Goal: Transaction & Acquisition: Subscribe to service/newsletter

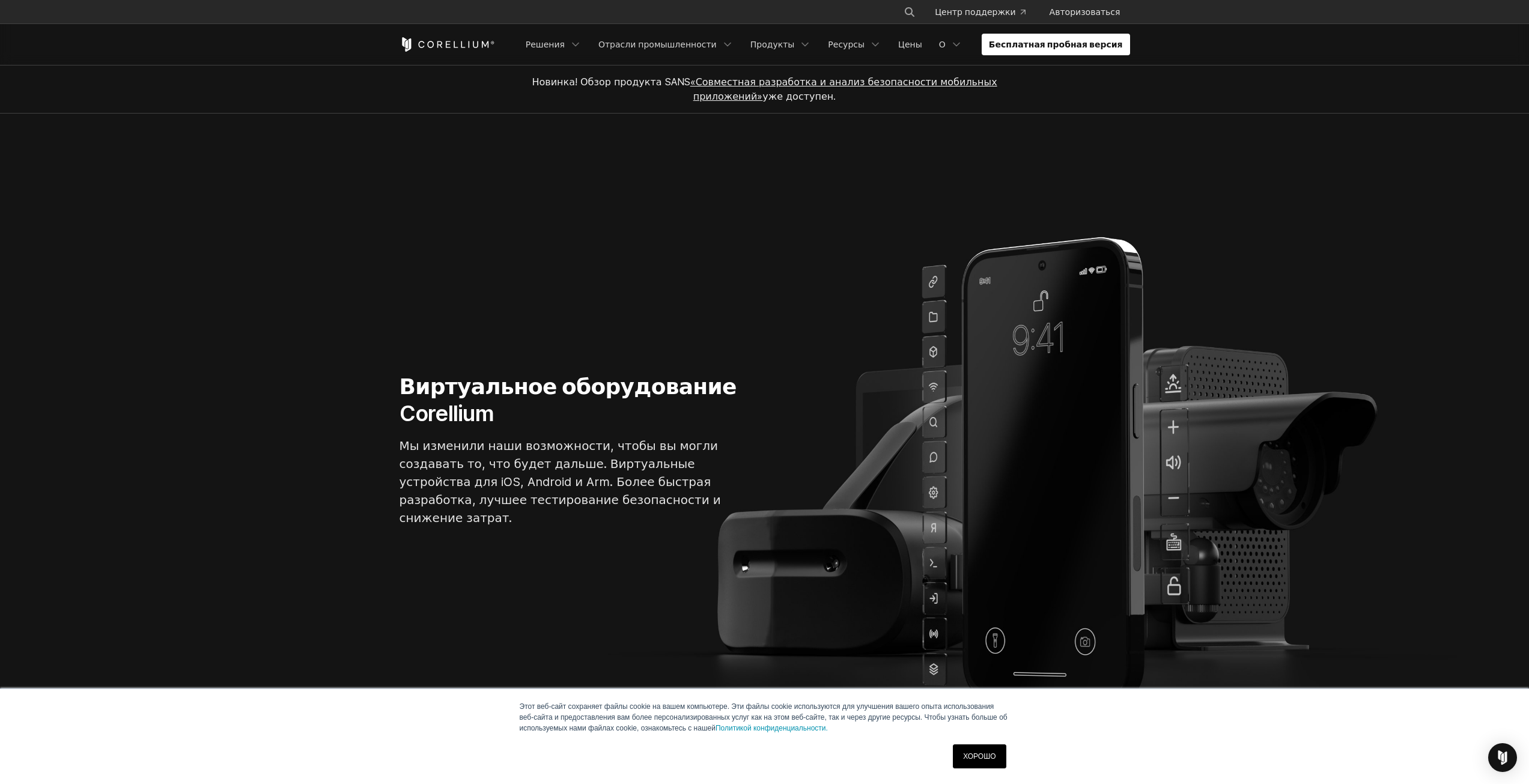
click at [1255, 149] on section "Виртуальное оборудование Corellium Мы изменили наши возможности, чтобы вы могли…" at bounding box center [764, 454] width 1529 height 682
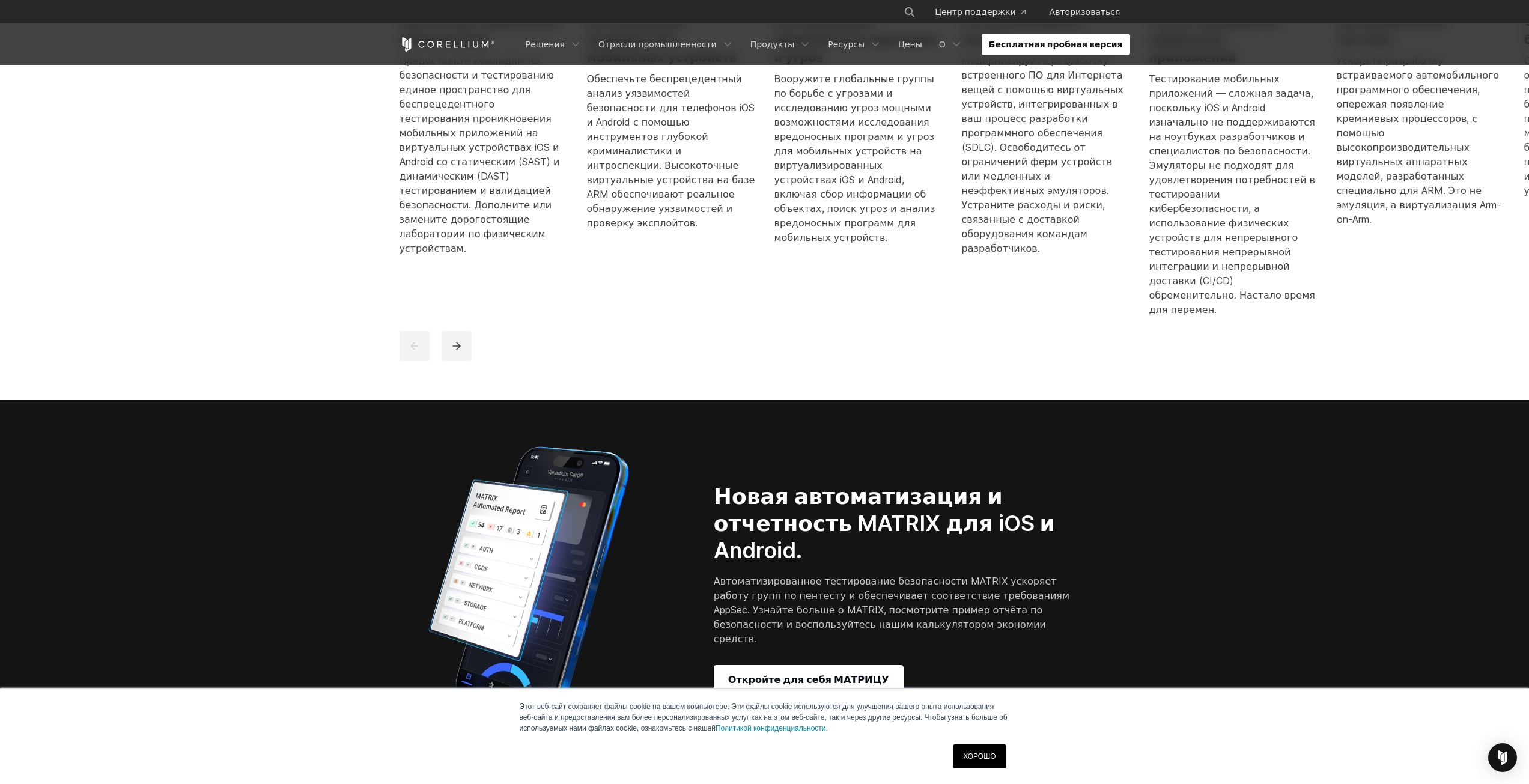
scroll to position [1141, 0]
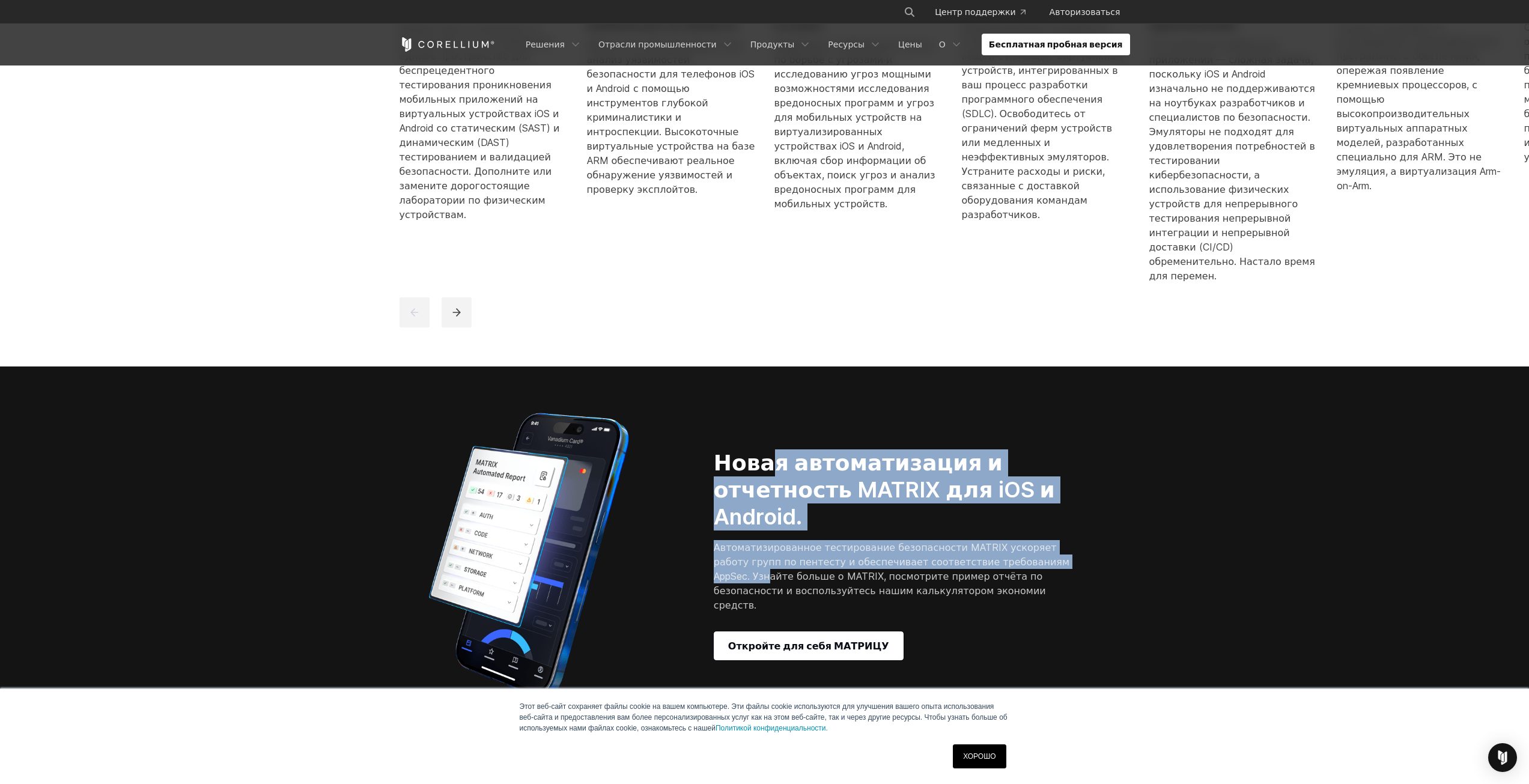
drag, startPoint x: 857, startPoint y: 417, endPoint x: 1016, endPoint y: 485, distance: 172.9
click at [1016, 485] on div "Новая автоматизация и отчетность MATRIX для iOS и Android. Автоматизированное т…" at bounding box center [913, 554] width 399 height 211
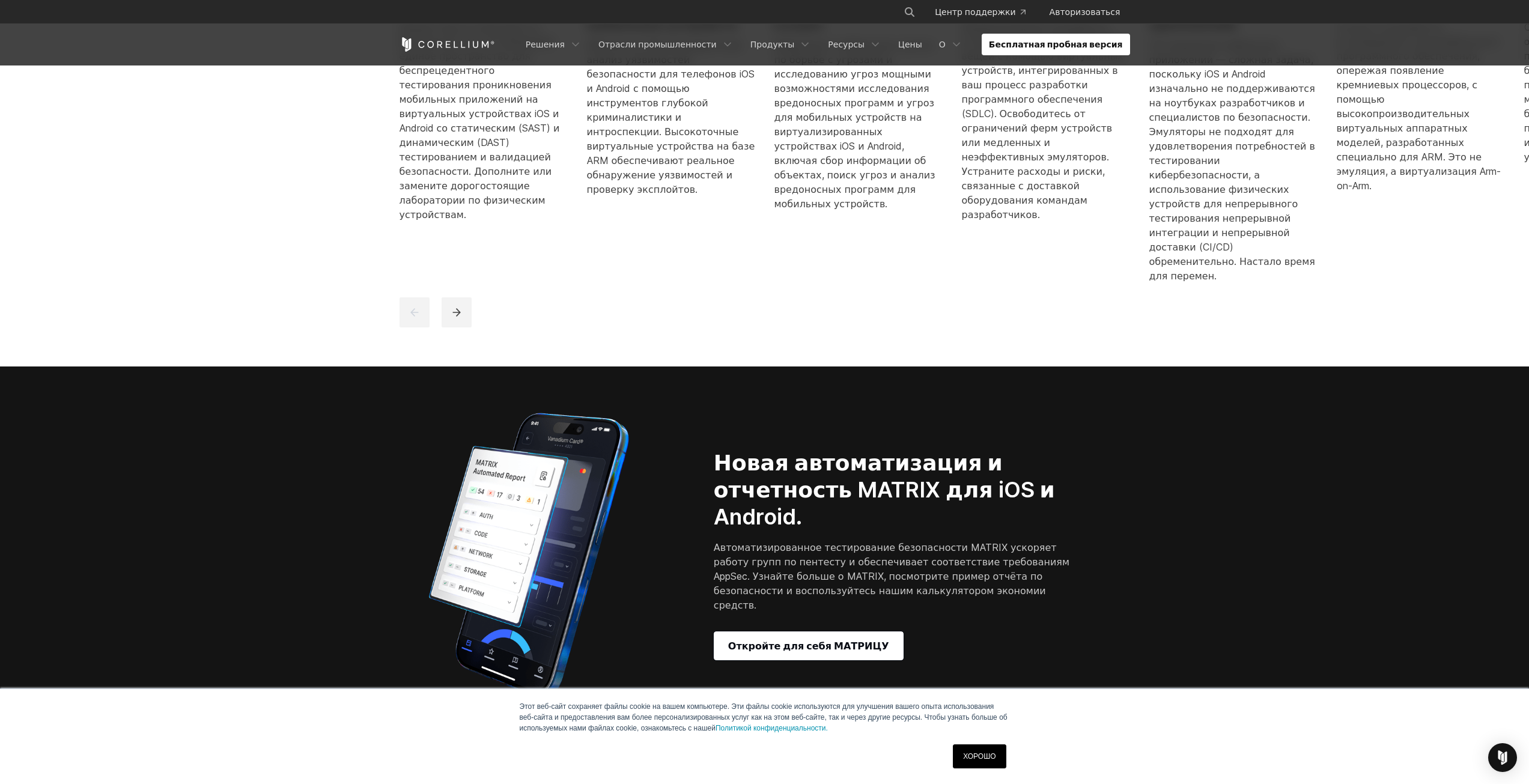
drag, startPoint x: 1298, startPoint y: 486, endPoint x: 1289, endPoint y: 491, distance: 10.3
click at [1299, 488] on section "Новая автоматизация и отчетность MATRIX для iOS и Android. Автоматизированное т…" at bounding box center [764, 555] width 1529 height 377
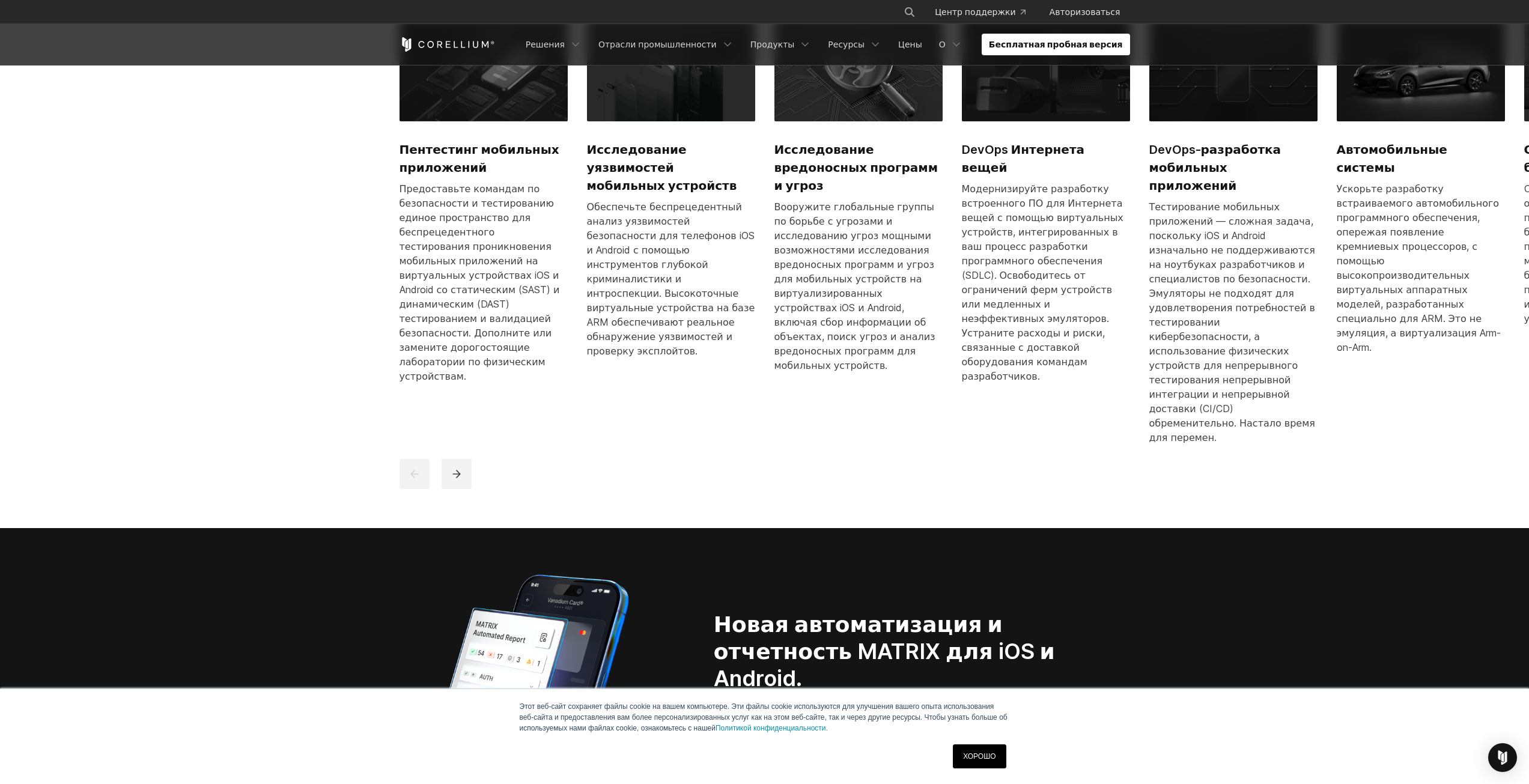
scroll to position [841, 0]
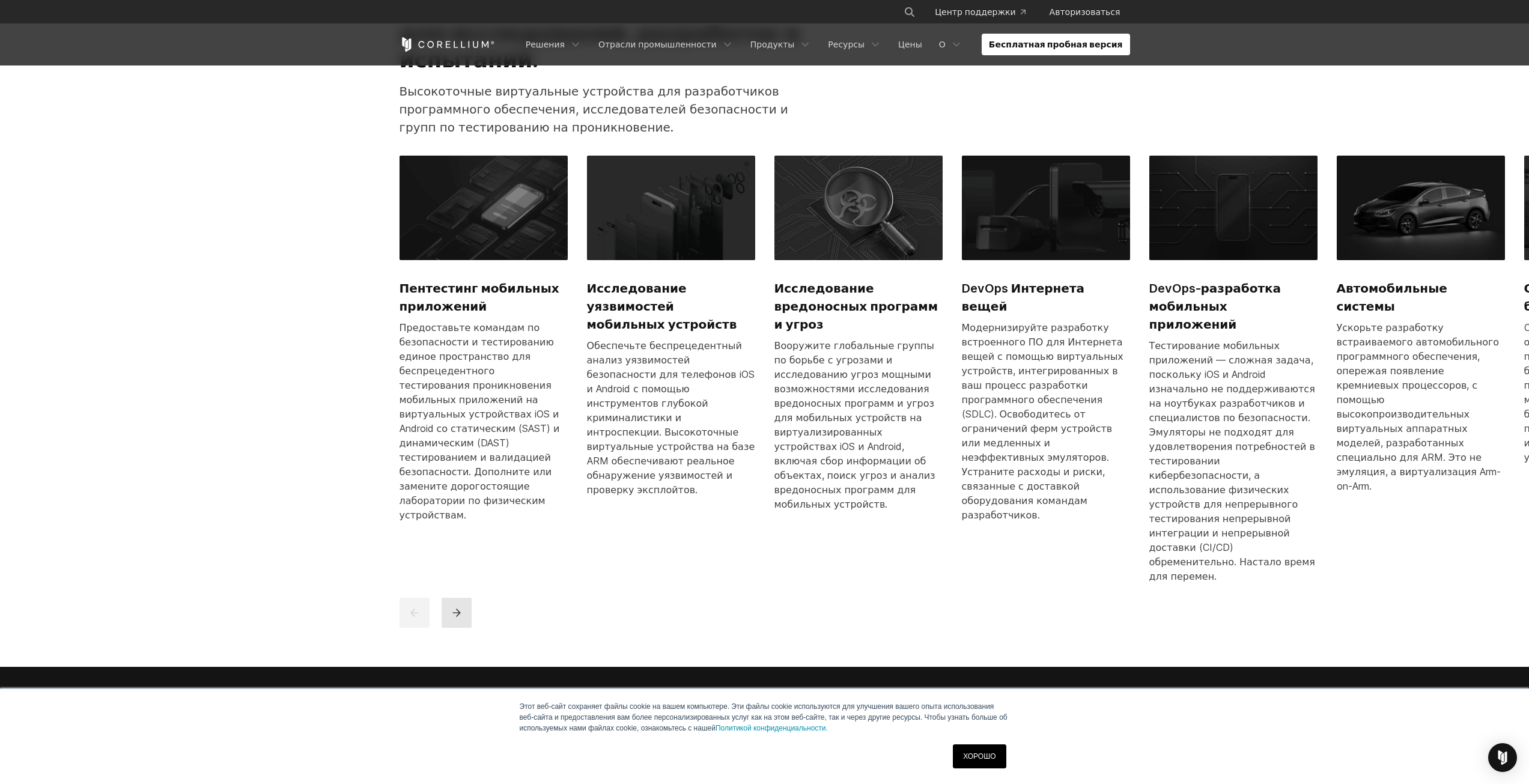
click at [464, 597] on button "следующий" at bounding box center [456, 612] width 30 height 30
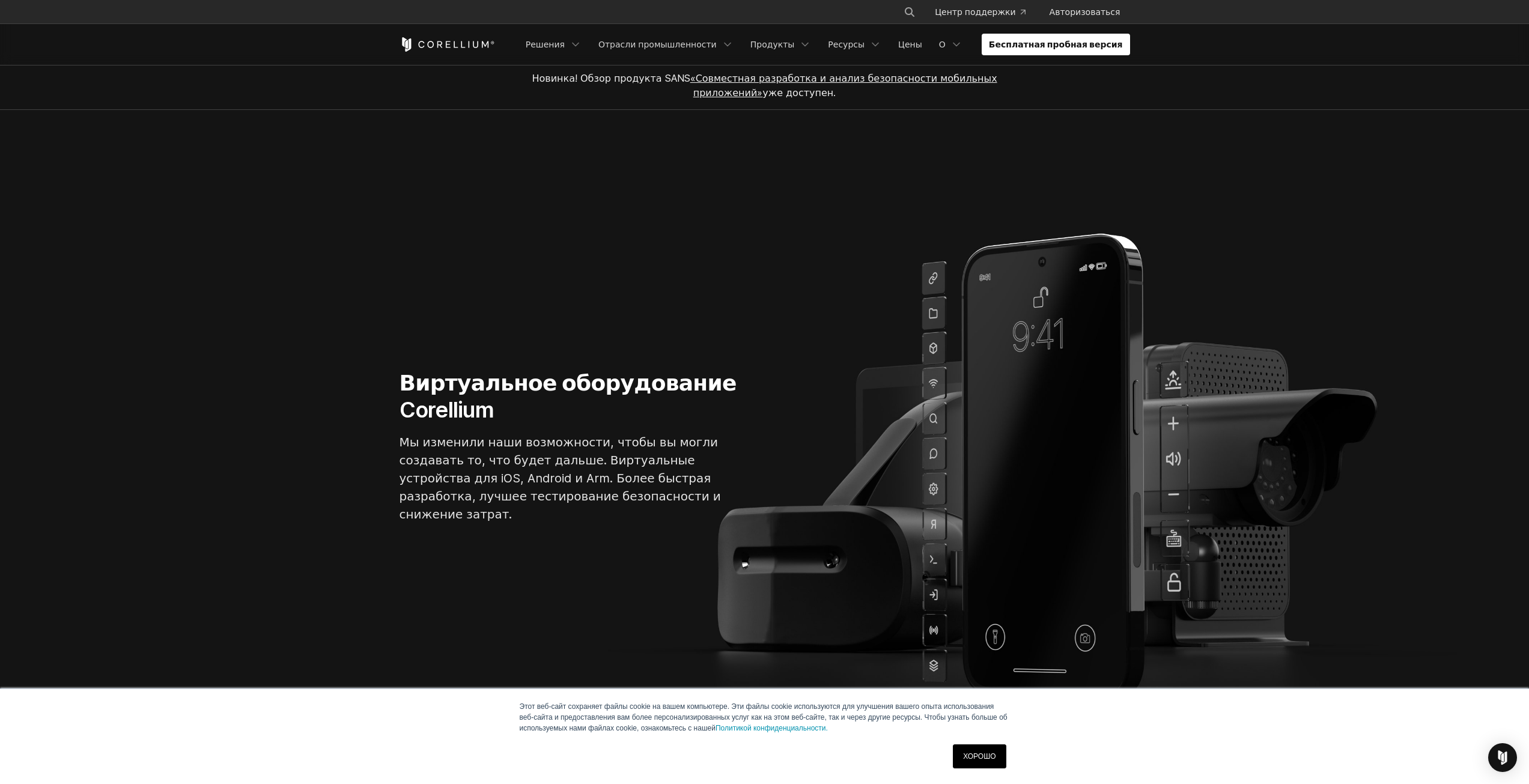
scroll to position [0, 0]
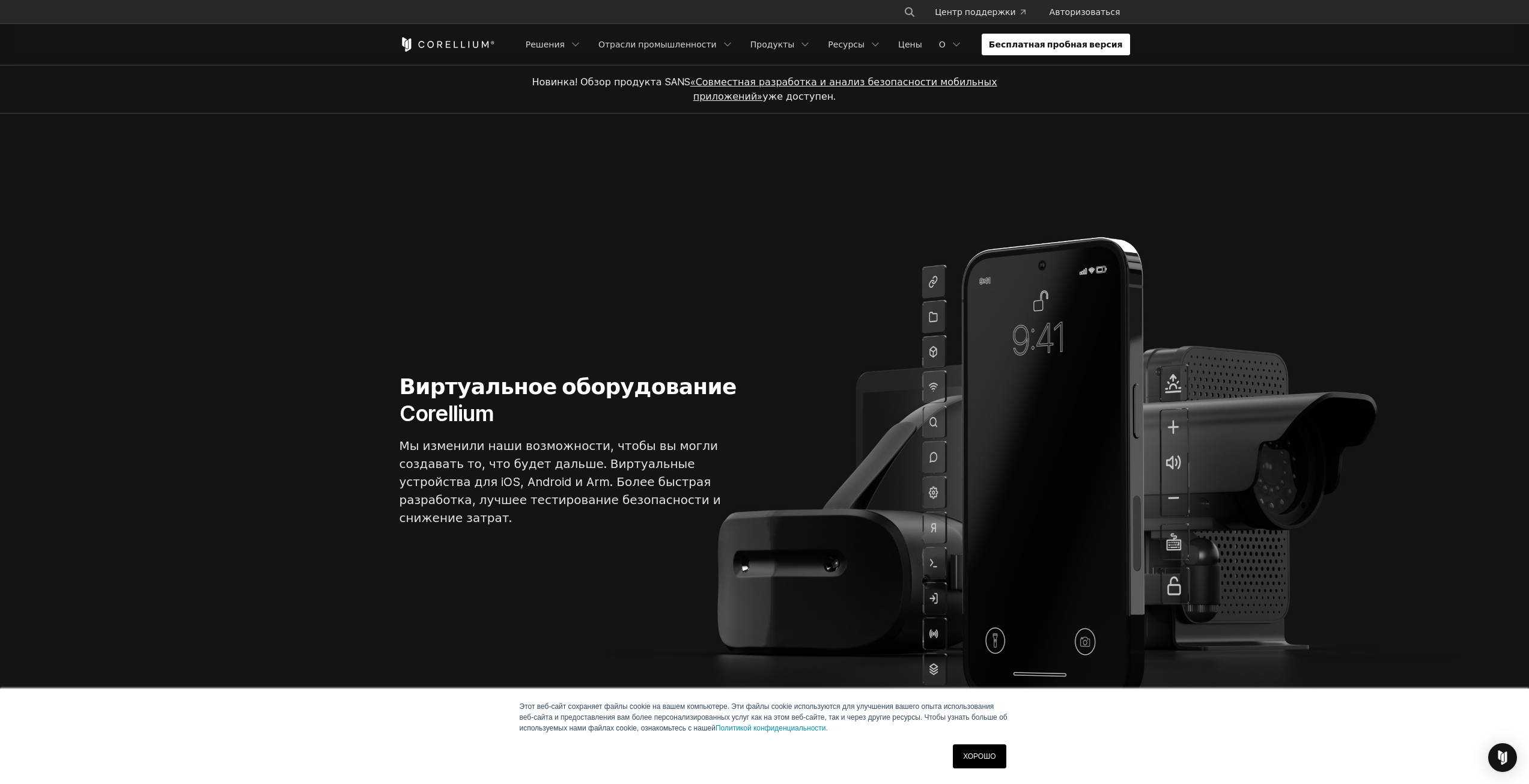
click at [1065, 39] on font "Бесплатная пробная версия" at bounding box center [1056, 44] width 134 height 10
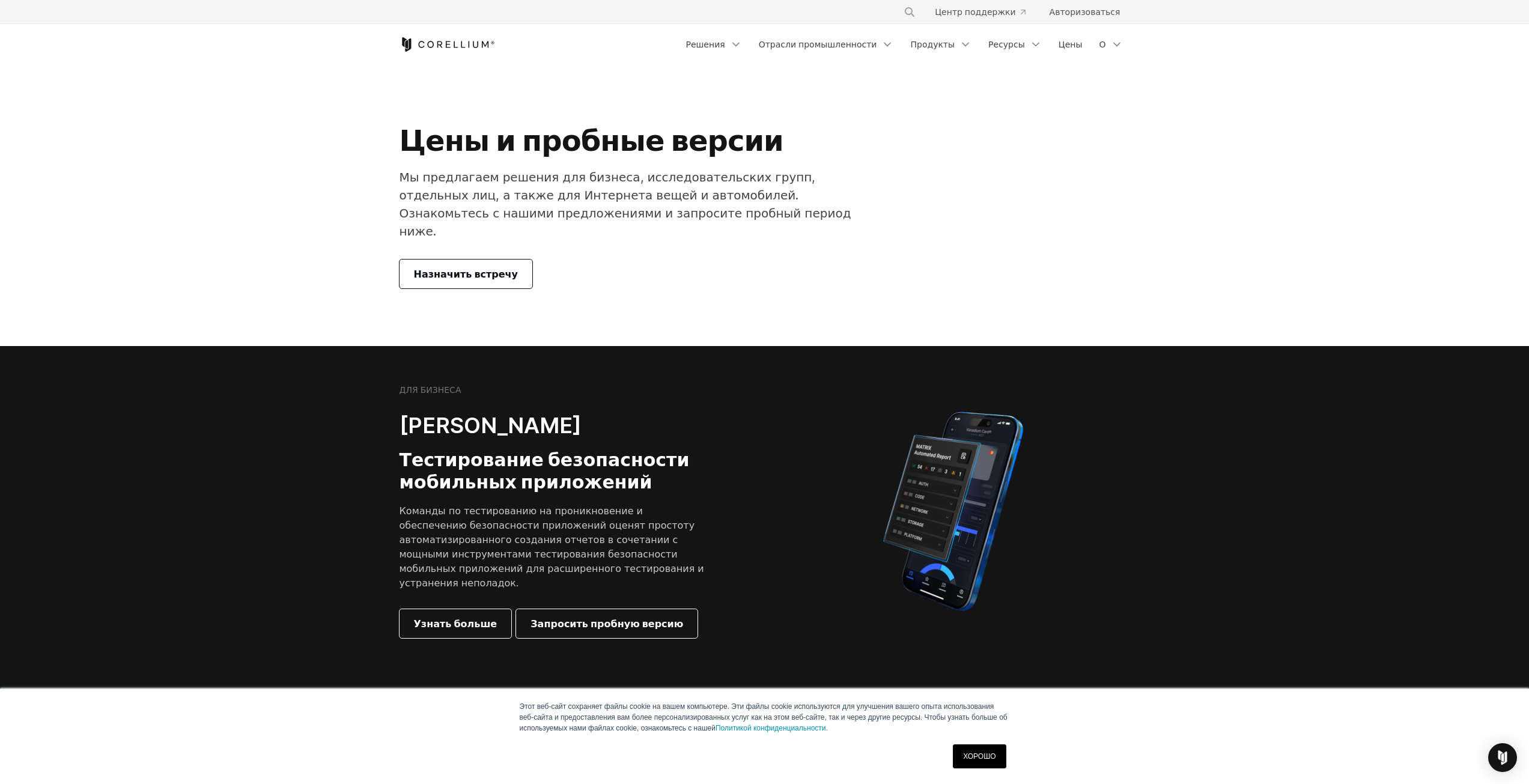
click at [484, 263] on link "Назначить встречу" at bounding box center [466, 274] width 133 height 29
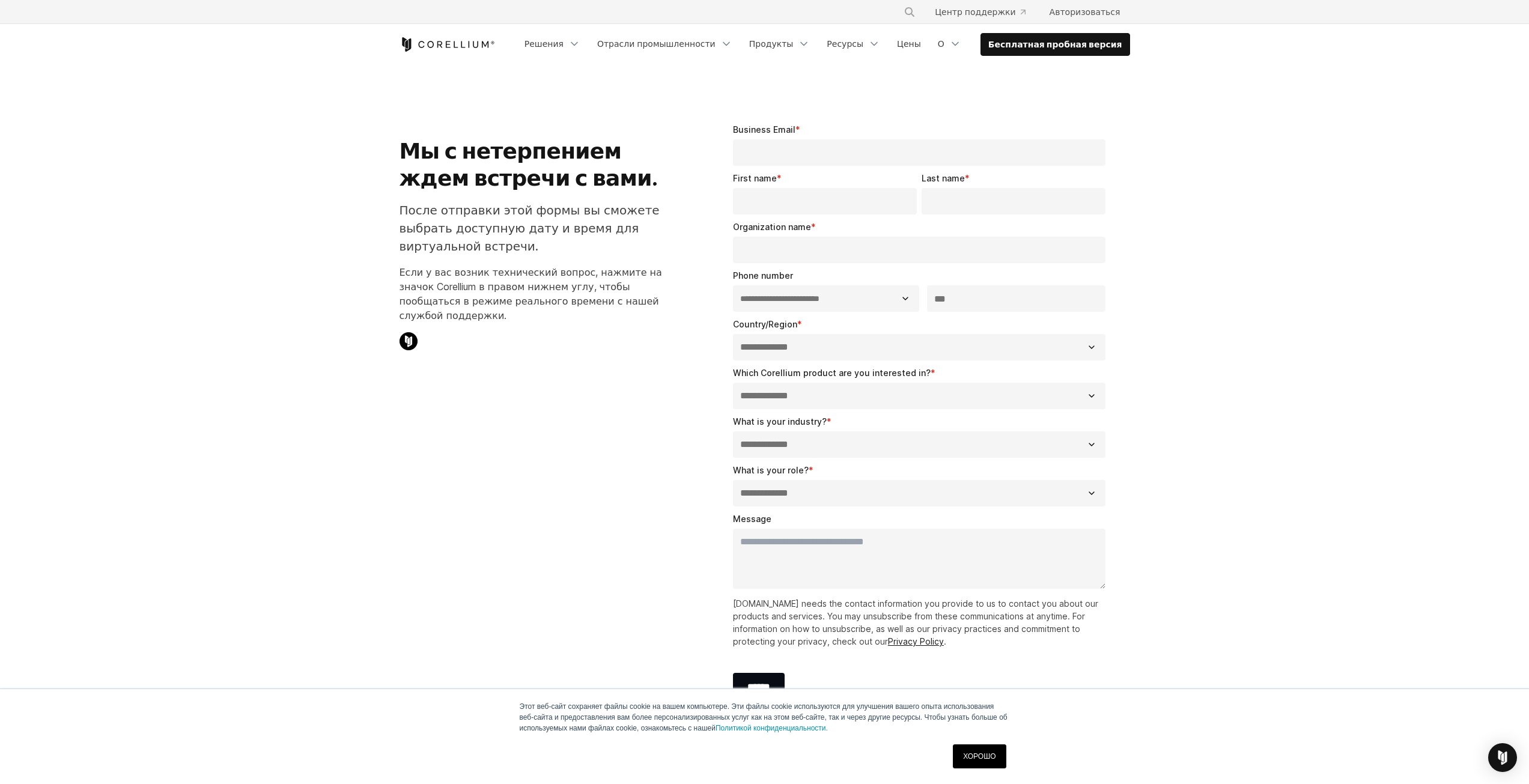
select select "**"
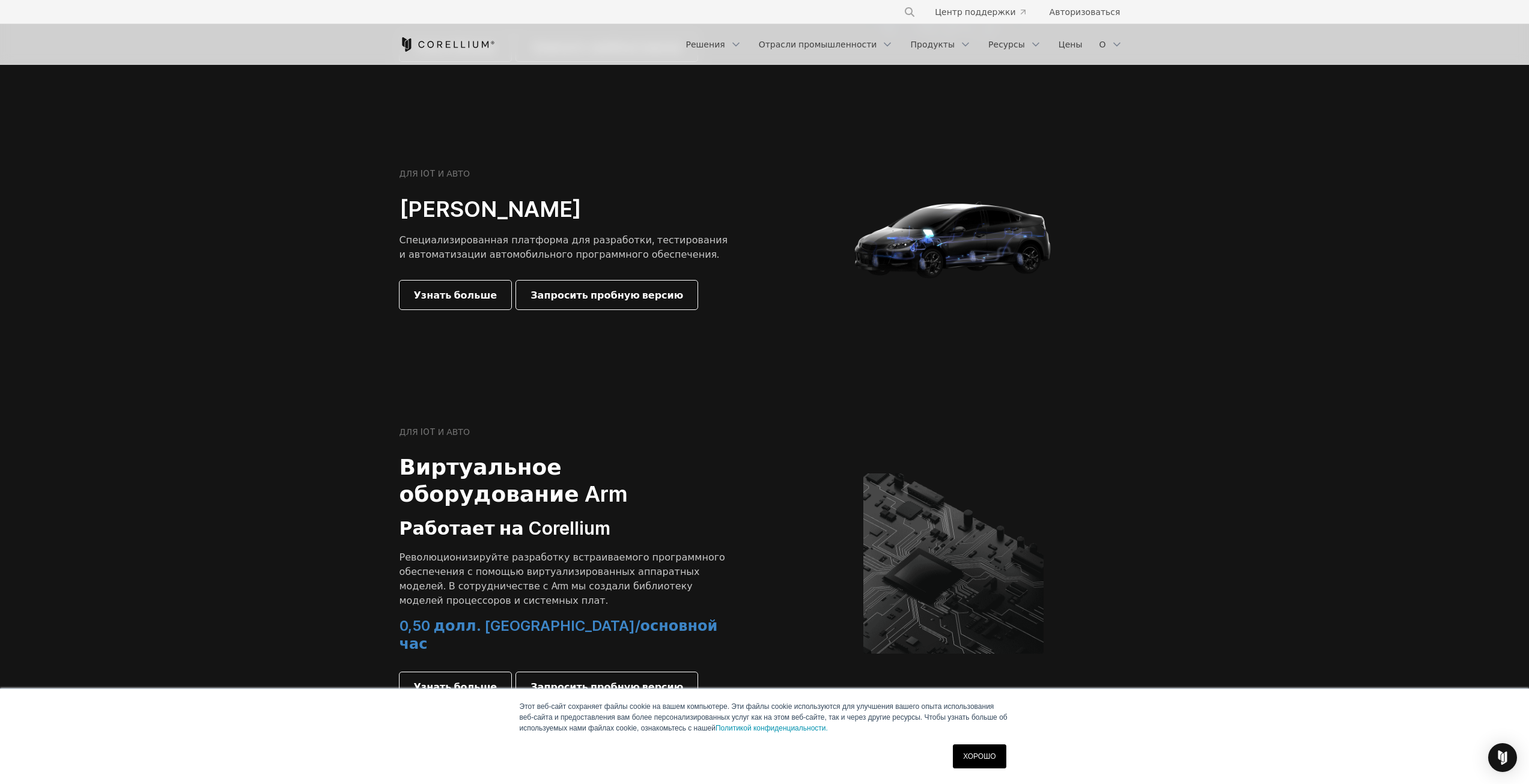
scroll to position [1141, 0]
